Goal: Task Accomplishment & Management: Manage account settings

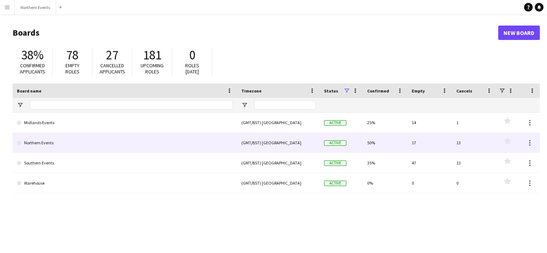
click at [36, 146] on link "Northern Events" at bounding box center [125, 143] width 216 height 20
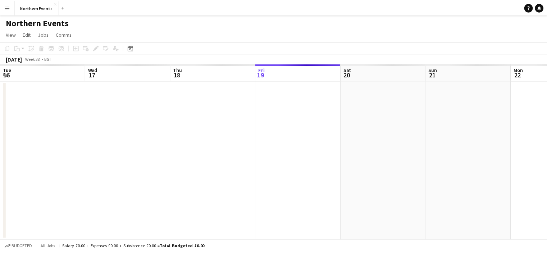
scroll to position [0, 171]
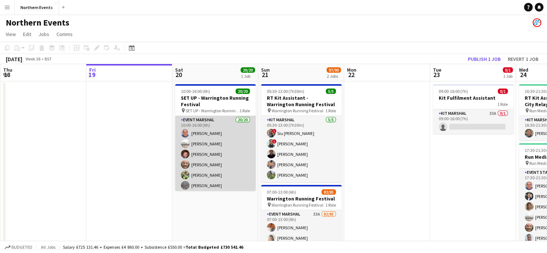
click at [212, 148] on app-card-role "Event Marshal 20/20 10:00-16:00 (6h) [PERSON_NAME] [PERSON_NAME] [PERSON_NAME] …" at bounding box center [215, 227] width 81 height 222
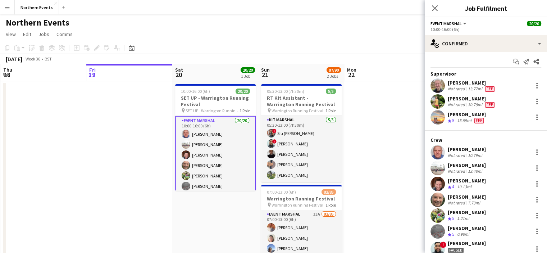
scroll to position [0, 0]
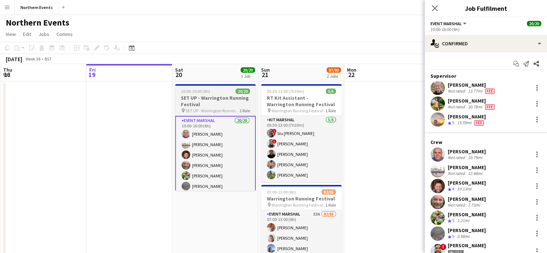
click at [211, 99] on h3 "SET UP - Warrington Running Festival" at bounding box center [215, 101] width 81 height 13
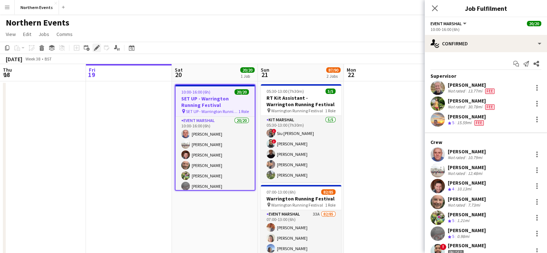
click at [95, 49] on icon at bounding box center [97, 48] width 4 height 4
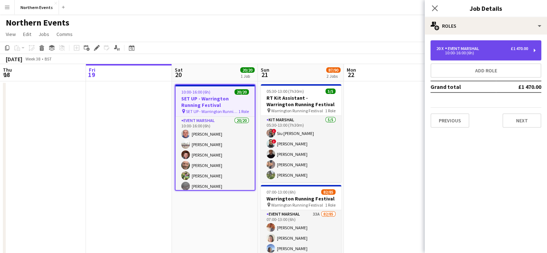
click at [525, 52] on div "10:00-16:00 (6h)" at bounding box center [482, 53] width 92 height 4
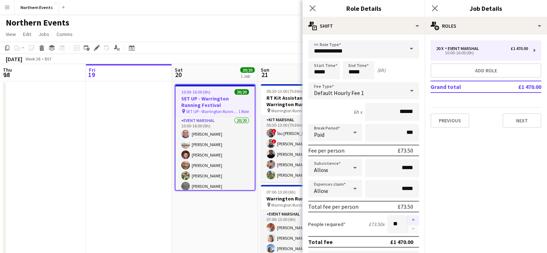
click at [407, 215] on button "button" at bounding box center [413, 219] width 12 height 9
type input "**"
click at [435, 8] on icon at bounding box center [434, 8] width 7 height 7
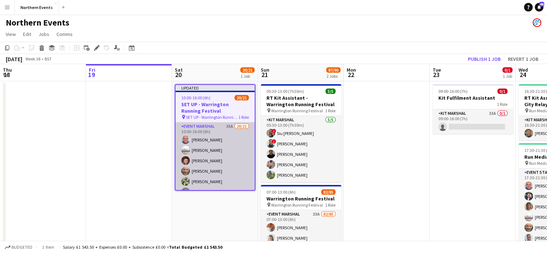
click at [194, 155] on app-card-role "Event Marshal 35A 20/21 10:00-16:00 (6h) [PERSON_NAME] [PERSON_NAME] [PERSON_NA…" at bounding box center [214, 238] width 79 height 233
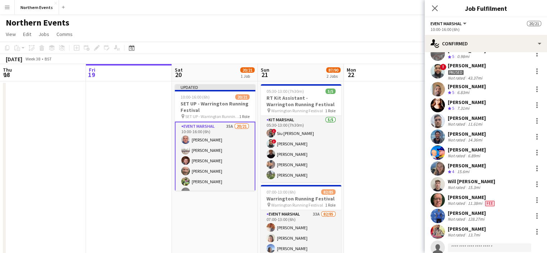
scroll to position [202, 0]
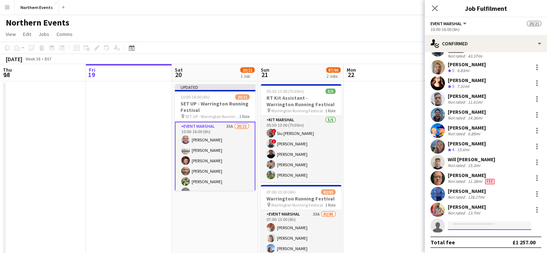
click at [475, 225] on input at bounding box center [489, 225] width 83 height 9
type input "********"
click at [483, 234] on span "[PERSON_NAME]" at bounding box center [473, 235] width 41 height 6
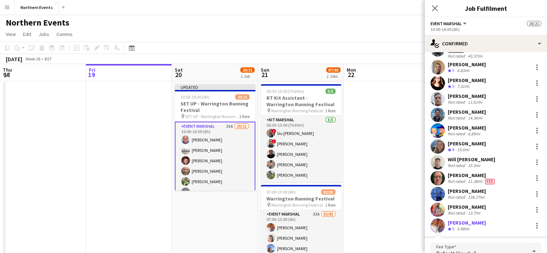
scroll to position [318, 0]
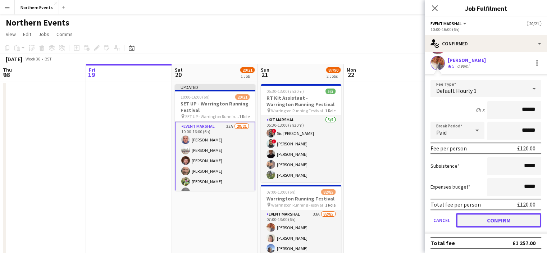
click at [505, 221] on button "Confirm" at bounding box center [498, 220] width 85 height 14
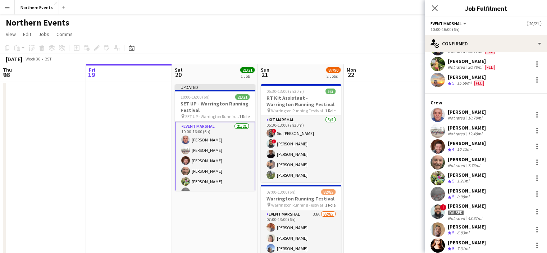
scroll to position [0, 0]
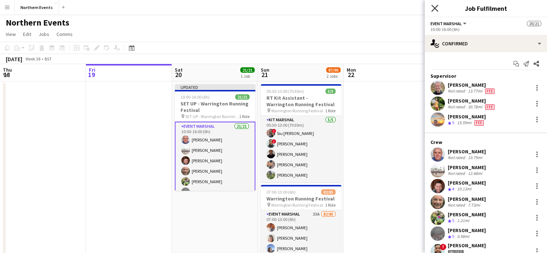
click at [431, 10] on icon "Close pop-in" at bounding box center [434, 8] width 7 height 7
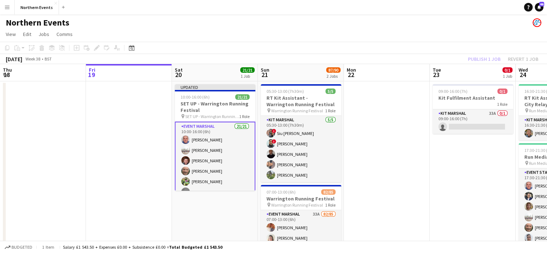
click at [485, 65] on app-board-header-date "Tue 23 0/1 1 Job" at bounding box center [473, 72] width 86 height 17
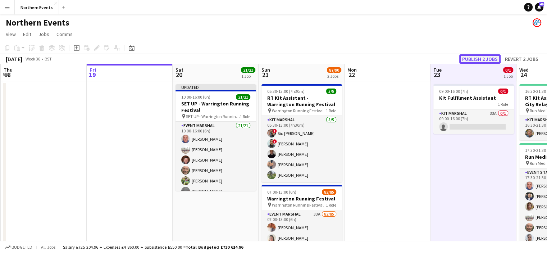
click at [485, 59] on button "Publish 2 jobs" at bounding box center [479, 58] width 41 height 9
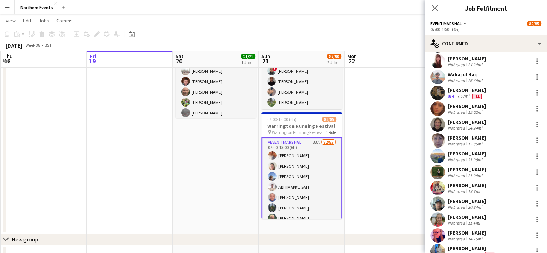
scroll to position [1218, 0]
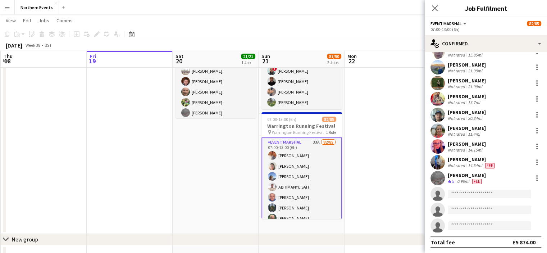
click at [7, 6] on app-icon "Menu" at bounding box center [7, 7] width 6 height 6
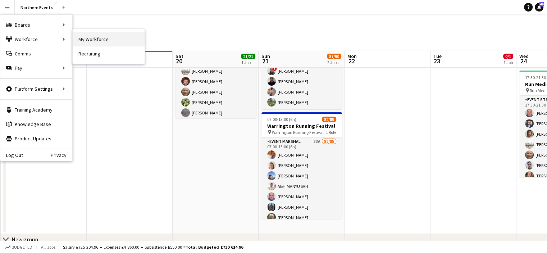
click at [92, 43] on link "My Workforce" at bounding box center [109, 39] width 72 height 14
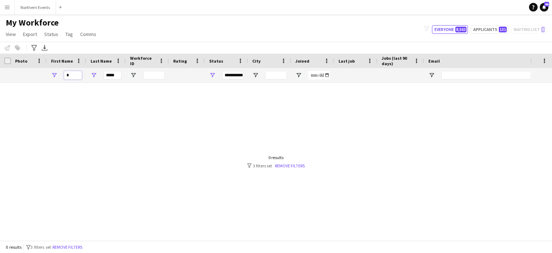
click at [71, 75] on input "*" at bounding box center [73, 75] width 18 height 9
type input "***"
drag, startPoint x: 118, startPoint y: 77, endPoint x: 84, endPoint y: 77, distance: 33.8
click at [84, 77] on div "*** *****" at bounding box center [389, 75] width 779 height 14
type input "*"
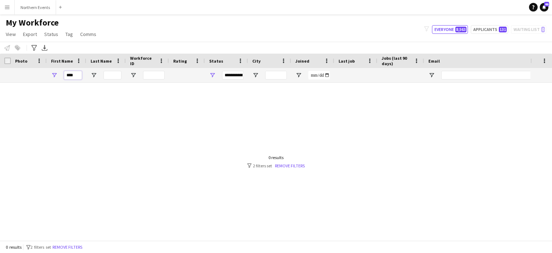
drag, startPoint x: 79, startPoint y: 74, endPoint x: 42, endPoint y: 80, distance: 37.4
click at [42, 80] on div "***" at bounding box center [389, 75] width 779 height 14
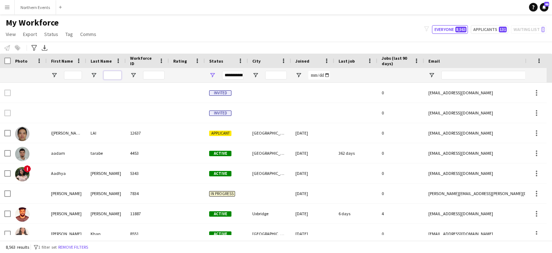
click at [113, 77] on input "Last Name Filter Input" at bounding box center [113, 75] width 18 height 9
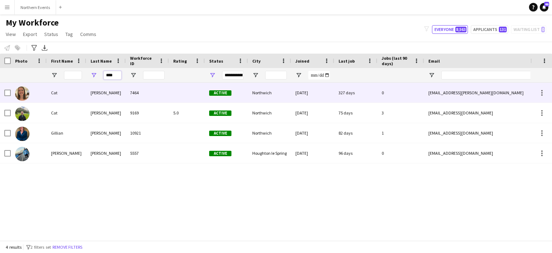
type input "****"
click at [96, 93] on div "[PERSON_NAME]" at bounding box center [106, 93] width 40 height 20
